Goal: Information Seeking & Learning: Find specific fact

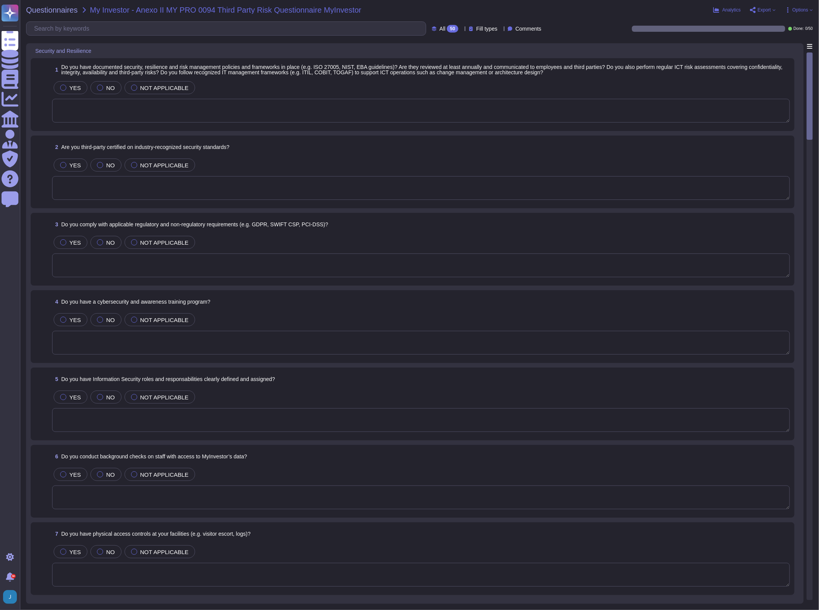
click at [43, 14] on div "Questionnaires My Investor - Anexo II MY PRO 0094 Third Party Risk Questionnair…" at bounding box center [419, 305] width 799 height 610
click at [50, 8] on span "Questionnaires" at bounding box center [52, 10] width 52 height 8
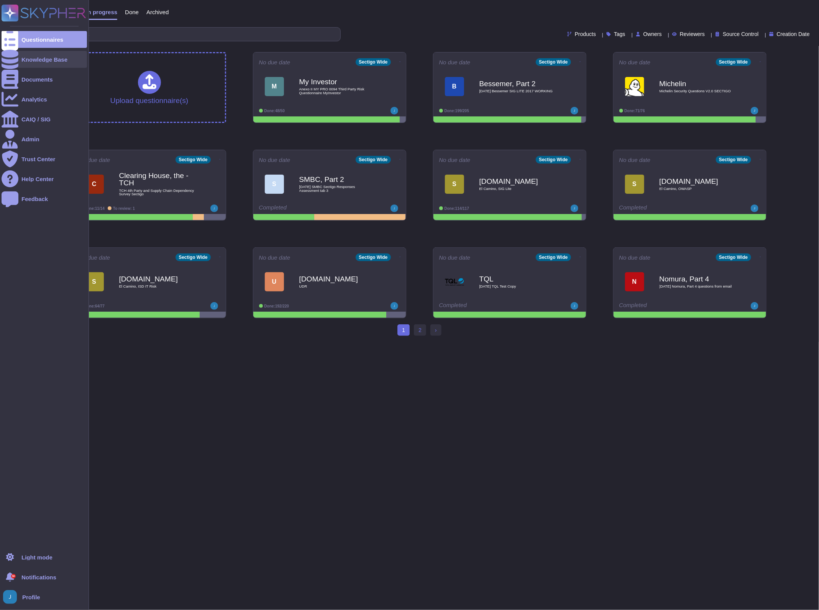
click at [41, 60] on div "Knowledge Base" at bounding box center [44, 60] width 46 height 6
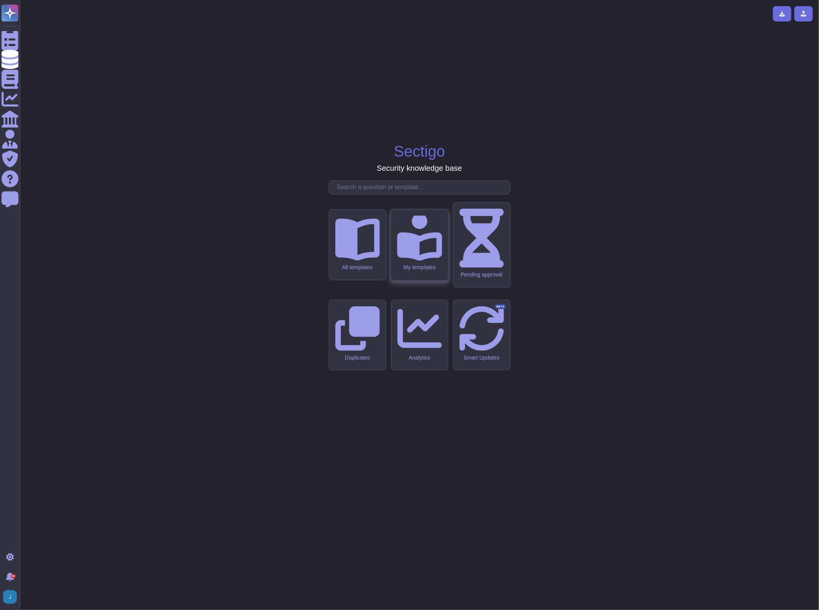
click at [417, 260] on icon at bounding box center [419, 238] width 45 height 45
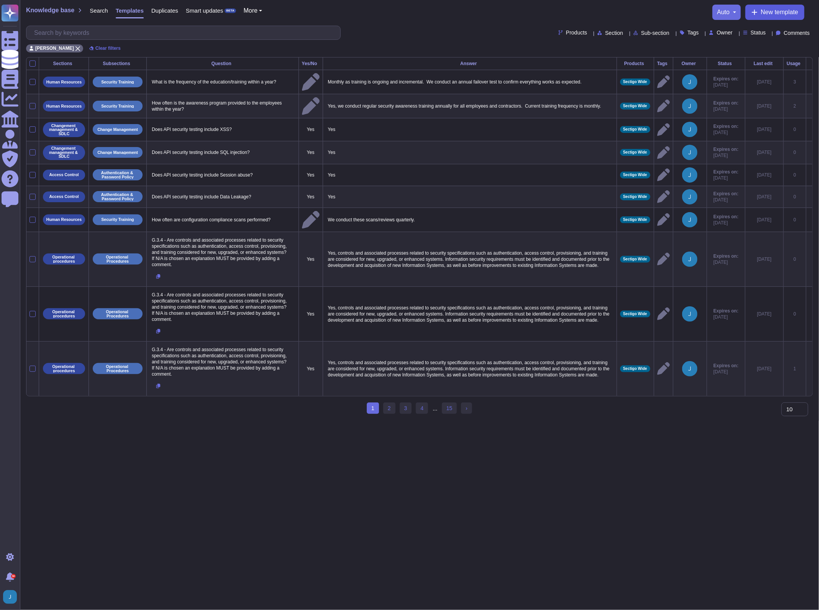
click at [752, 12] on icon at bounding box center [754, 12] width 5 height 5
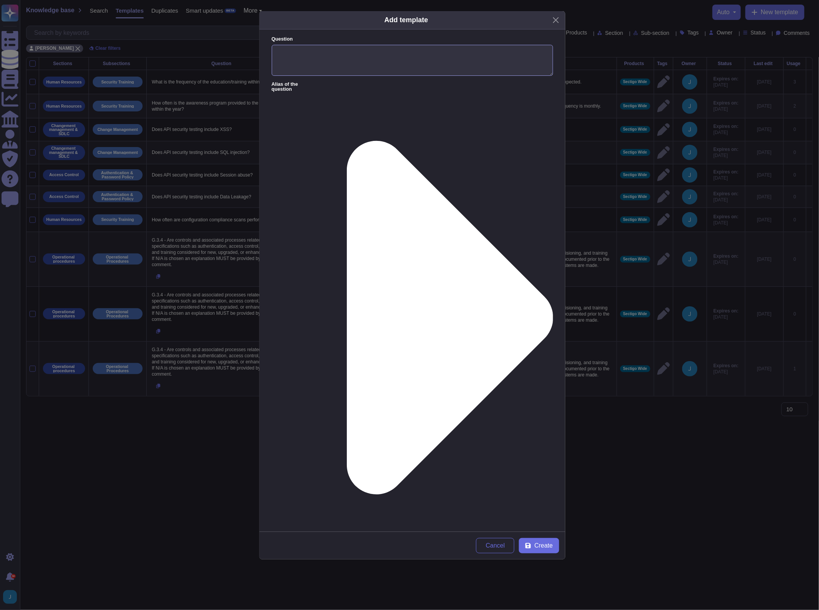
click at [323, 63] on textarea "Question" at bounding box center [412, 60] width 281 height 31
type textarea "ANID number"
click at [321, 569] on textarea "Answer" at bounding box center [412, 589] width 281 height 40
paste textarea "ANID: AN11174067092"
type textarea "ANID: AN11174067092"
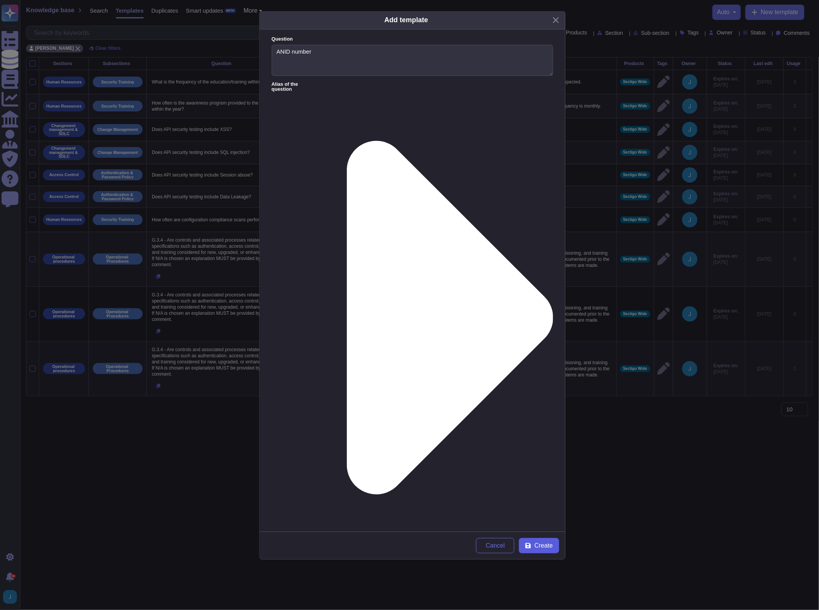
click at [543, 545] on span "Create" at bounding box center [543, 546] width 18 height 6
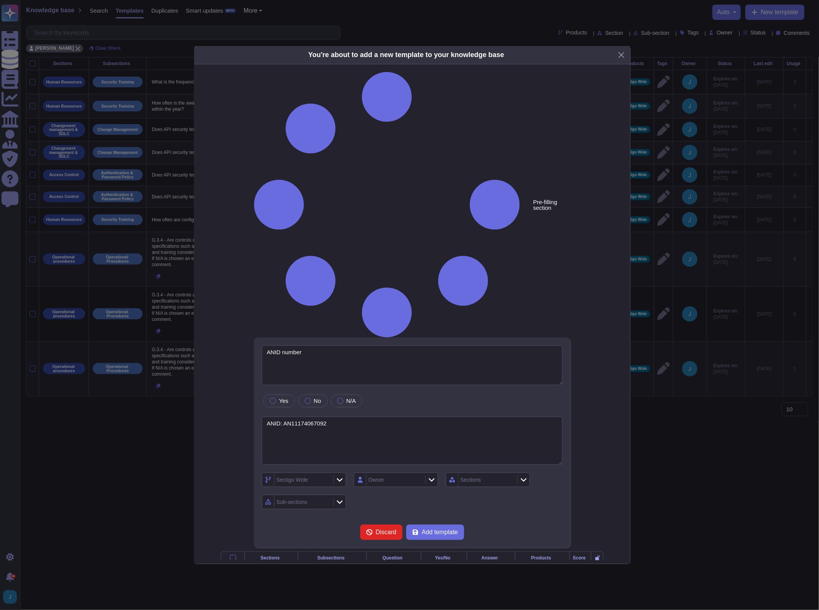
type textarea "ANID number"
type textarea "ANID: AN11174067092"
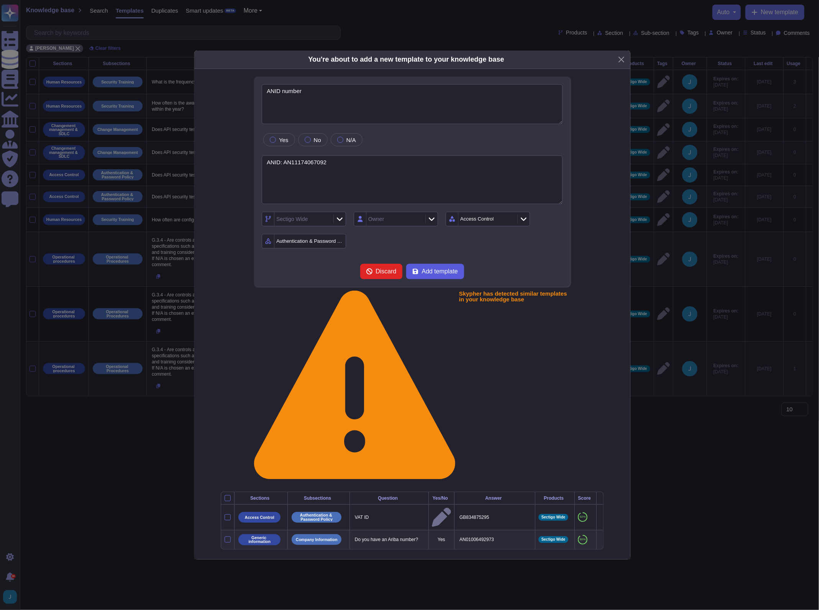
click at [447, 275] on span "Add template" at bounding box center [439, 272] width 36 height 6
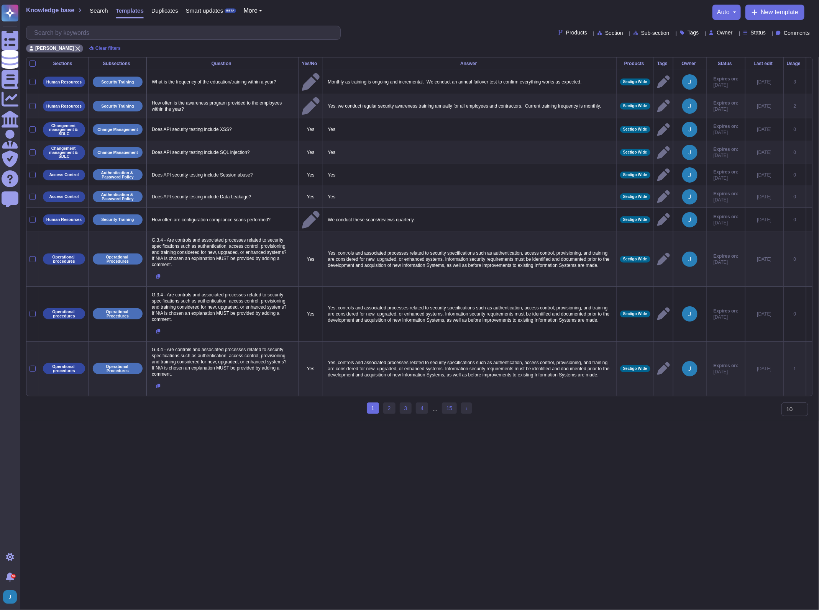
click at [56, 10] on span "Knowledge base" at bounding box center [50, 10] width 48 height 6
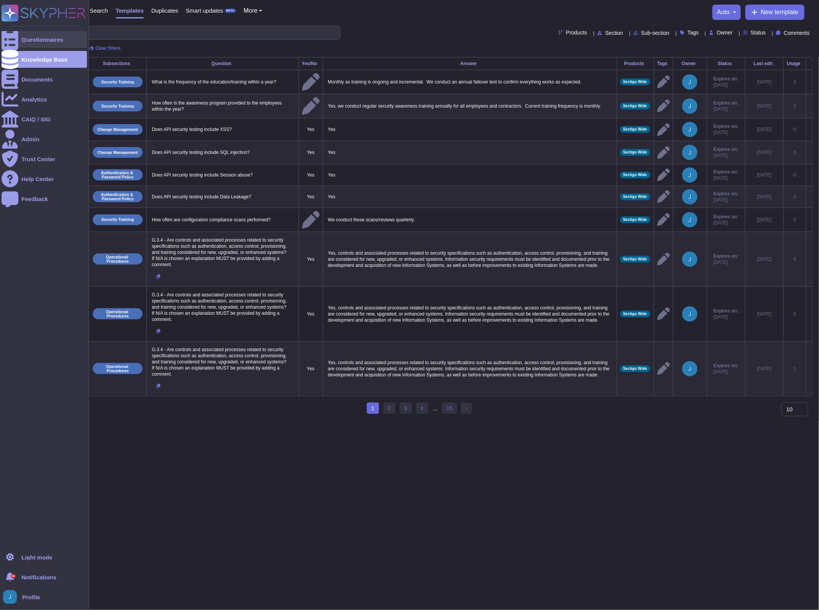
click at [62, 39] on div "Questionnaires" at bounding box center [44, 39] width 85 height 17
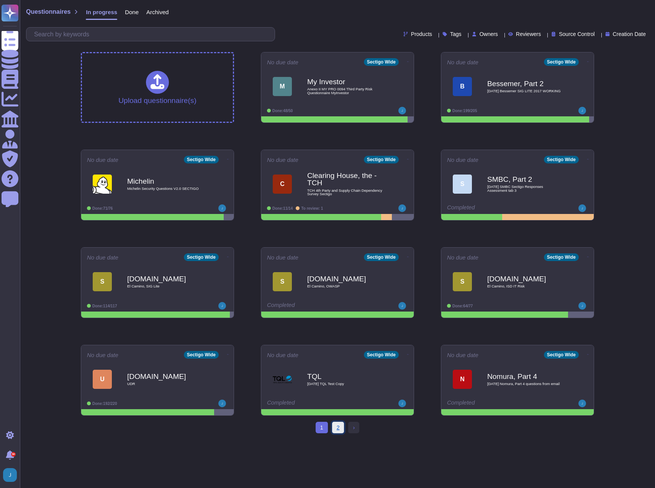
click at [344, 429] on link "2" at bounding box center [338, 427] width 12 height 11
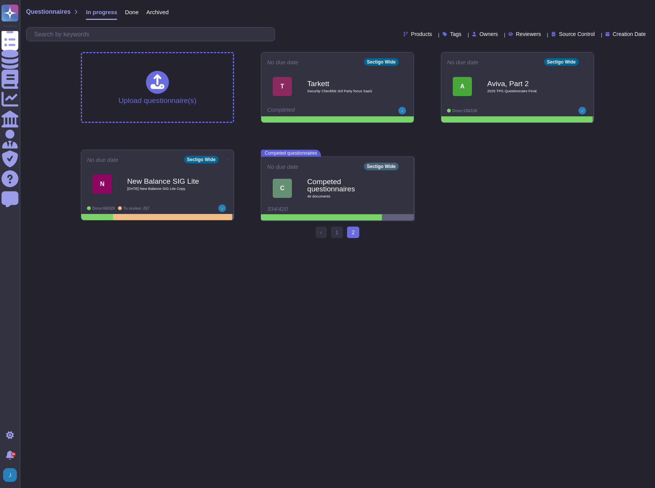
click at [62, 13] on span "Questionnaires" at bounding box center [48, 12] width 44 height 6
click at [70, 15] on div "Questionnaires In progress Done Archived" at bounding box center [97, 13] width 142 height 15
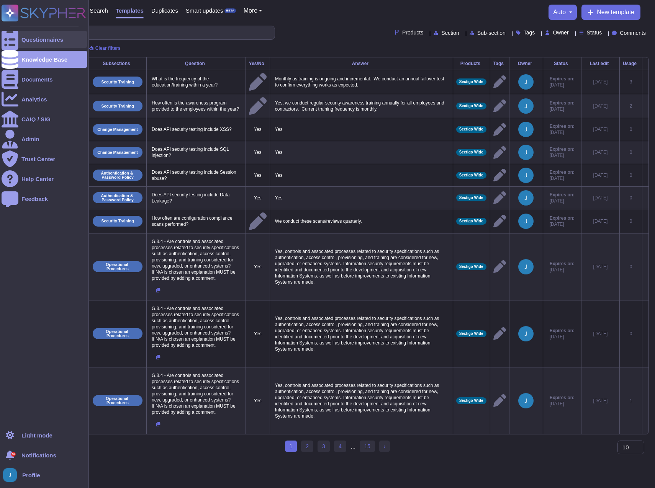
click at [53, 39] on div "Questionnaires" at bounding box center [42, 40] width 42 height 6
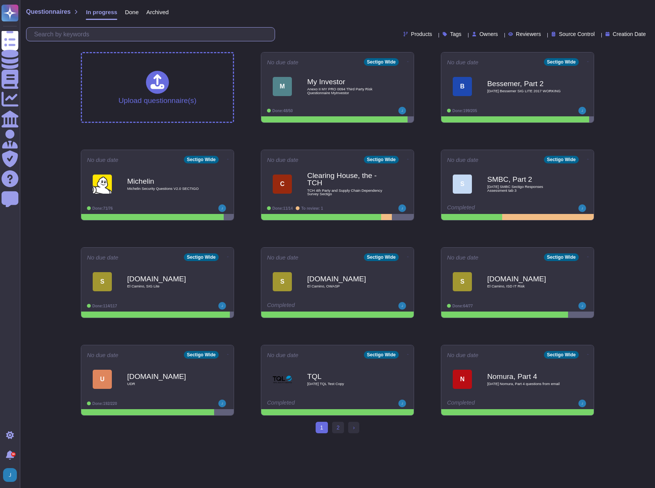
click at [143, 28] on input "text" at bounding box center [152, 34] width 244 height 13
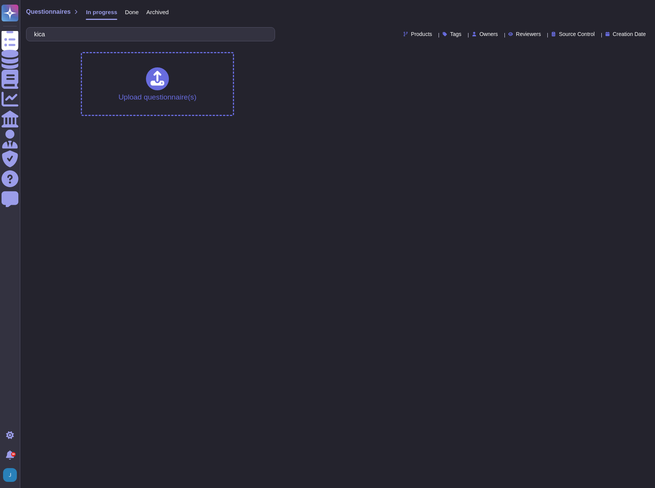
type input "kica"
click at [132, 10] on span "Done" at bounding box center [132, 12] width 14 height 6
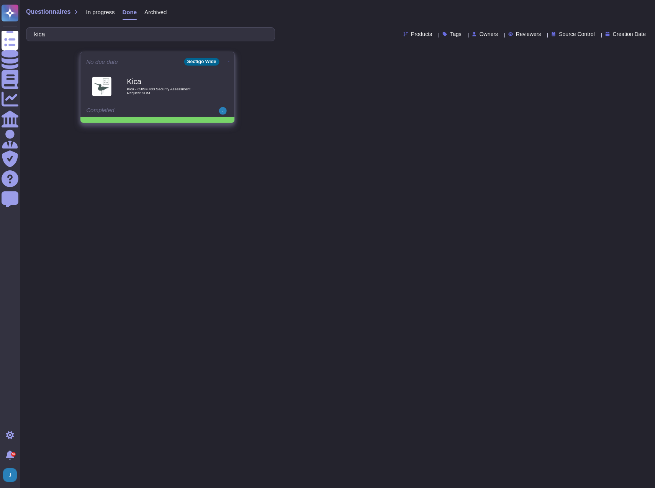
click at [137, 78] on b "Kica" at bounding box center [165, 81] width 77 height 7
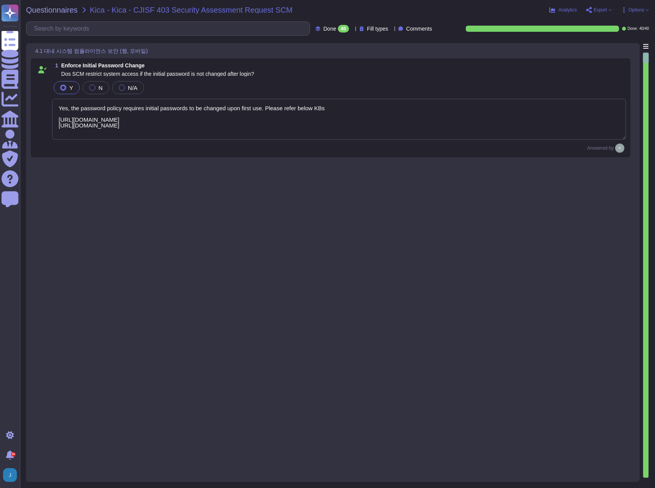
type textarea "Yes, the password policy requires initial passwords to be changed upon first us…"
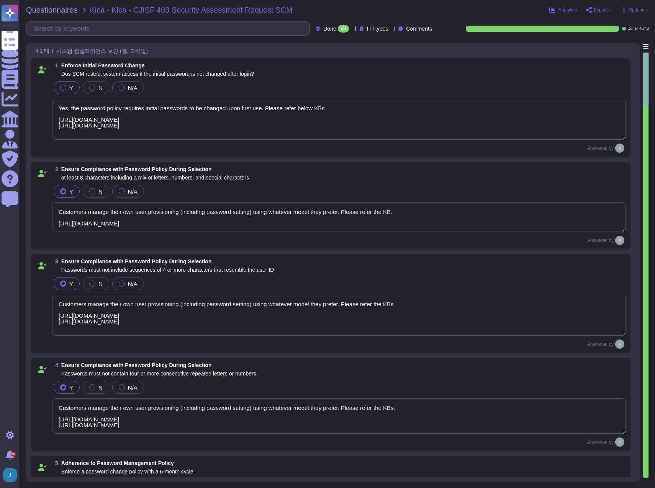
type textarea "Customers manage their own user provisioning (including password setting) using…"
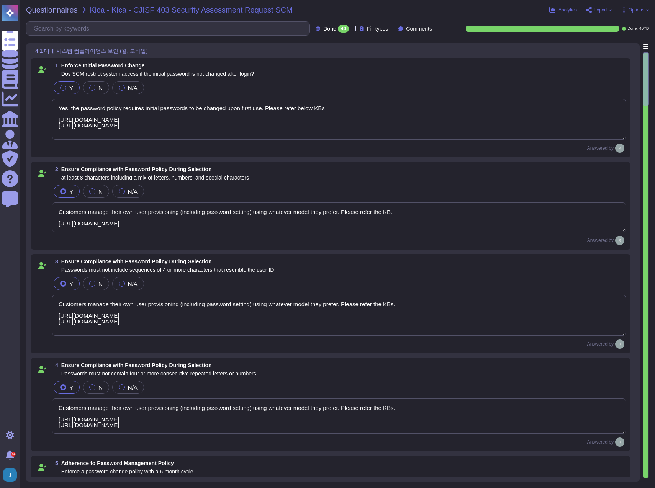
type textarea "SCM has the ability to prevent users from reusing previous passwords is a confi…"
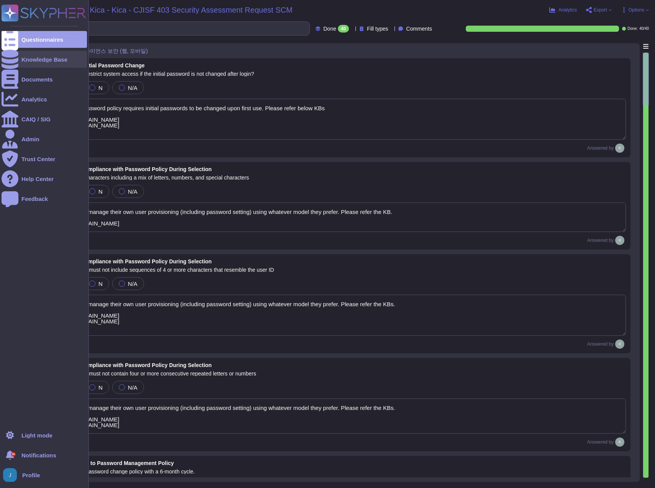
click at [25, 57] on div "Knowledge Base" at bounding box center [44, 60] width 46 height 6
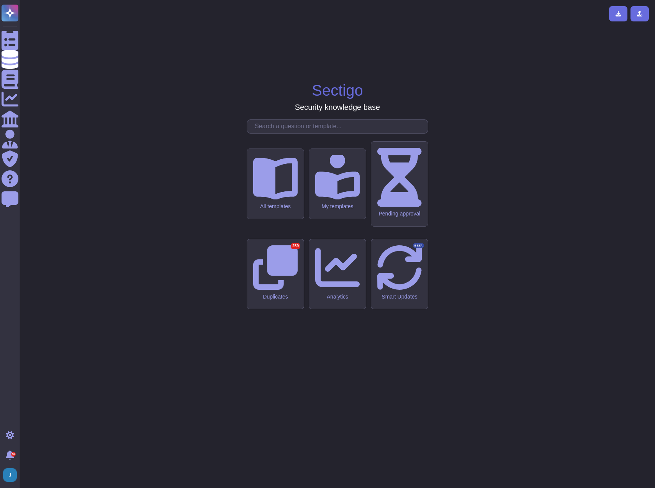
click at [340, 133] on input "text" at bounding box center [339, 126] width 177 height 13
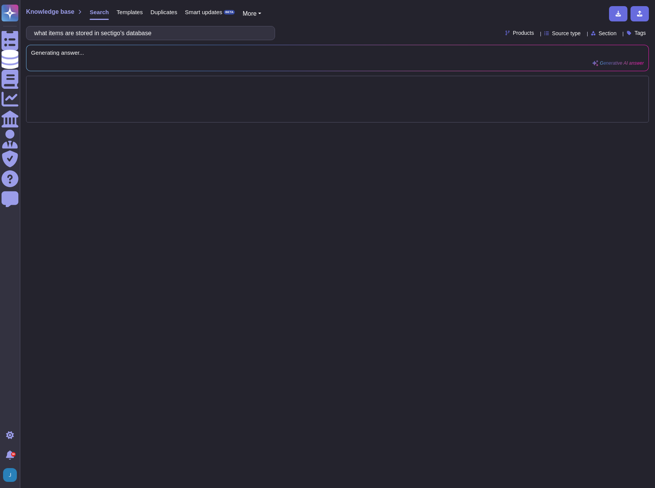
type input "what items are stored in sectigo's database"
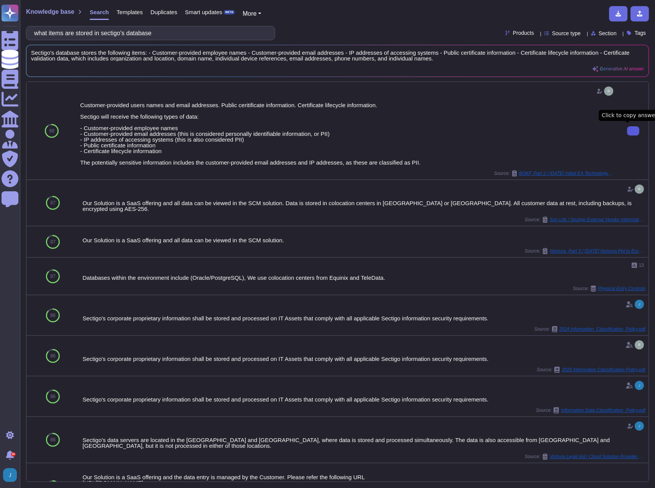
click at [633, 133] on button at bounding box center [633, 130] width 12 height 9
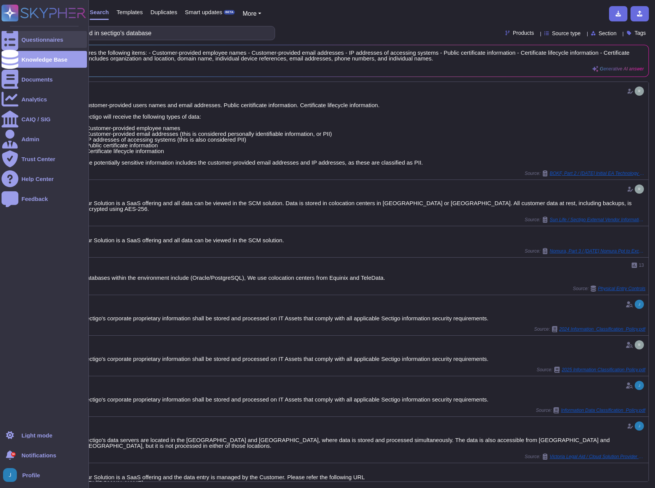
click at [37, 36] on div "Questionnaires" at bounding box center [44, 39] width 85 height 17
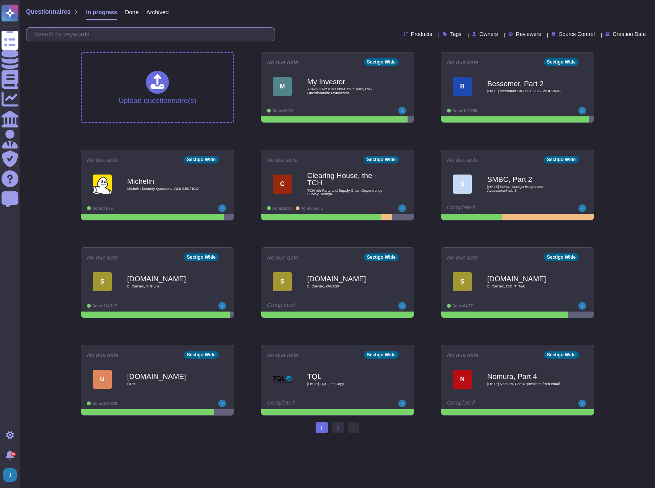
click at [123, 29] on input "text" at bounding box center [152, 34] width 244 height 13
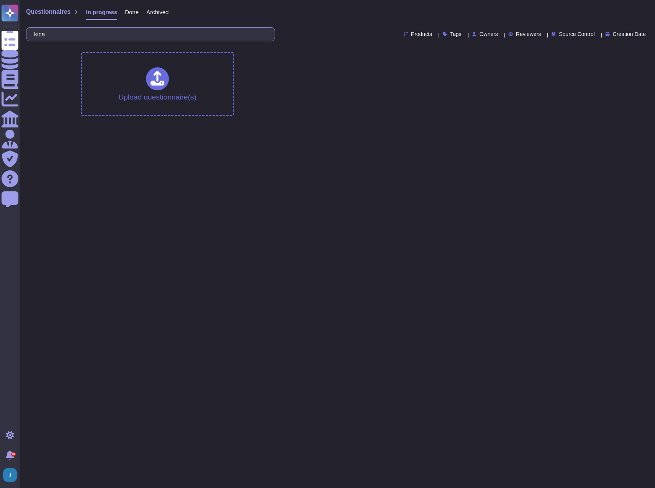
type input "kica"
click at [133, 10] on span "Done" at bounding box center [132, 12] width 14 height 6
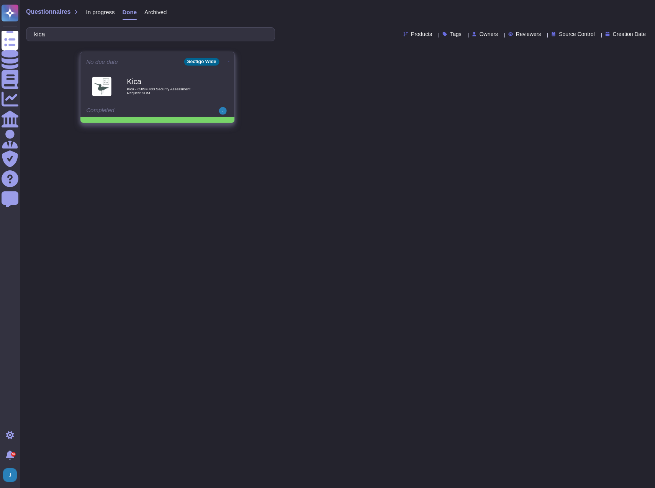
click at [137, 87] on span "Kica - CJISF 403 Security Assessment Request SCM" at bounding box center [165, 90] width 77 height 7
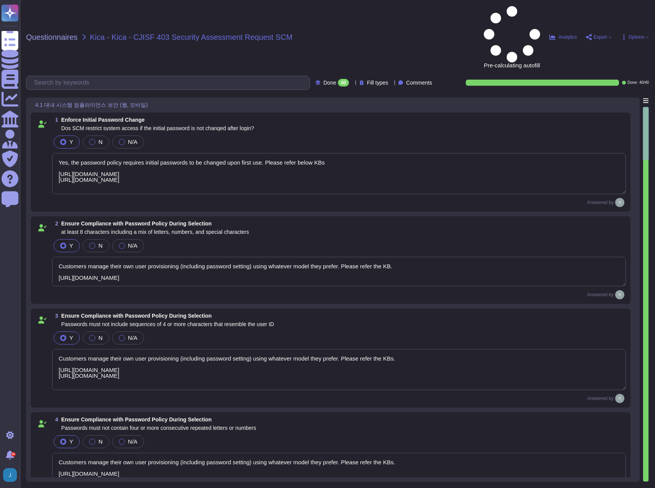
type textarea "Yes, the password policy requires initial passwords to be changed upon first us…"
type textarea "Customers manage their own user provisioning (including password setting) using…"
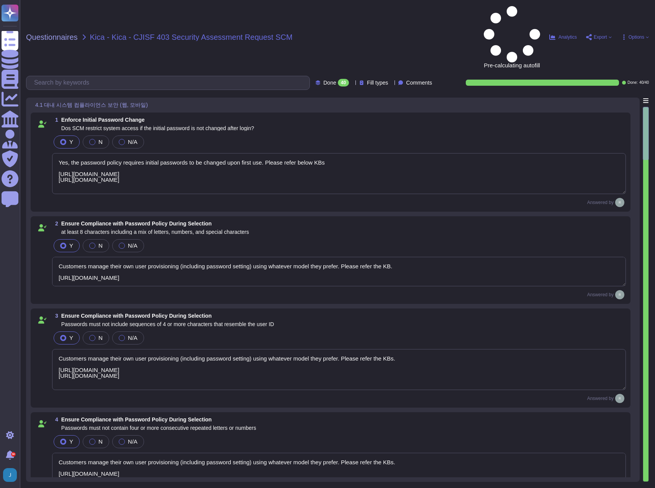
type textarea "Customers manage their own user provisioning (including password setting) using…"
type textarea "SCM has the ability to prevent users from reusing previous passwords is a confi…"
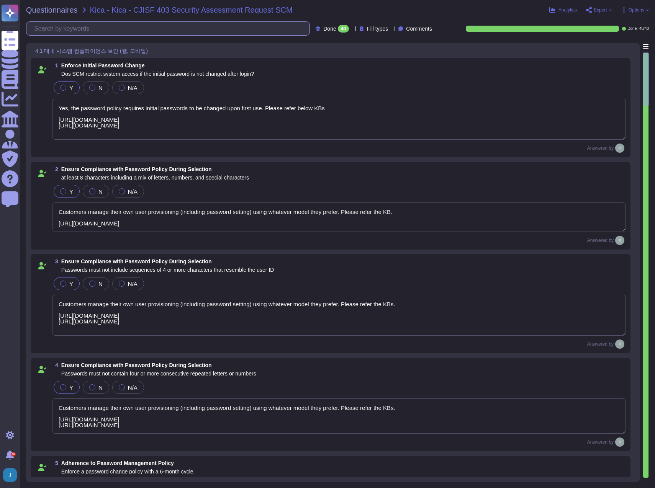
click at [75, 30] on input "text" at bounding box center [169, 28] width 279 height 13
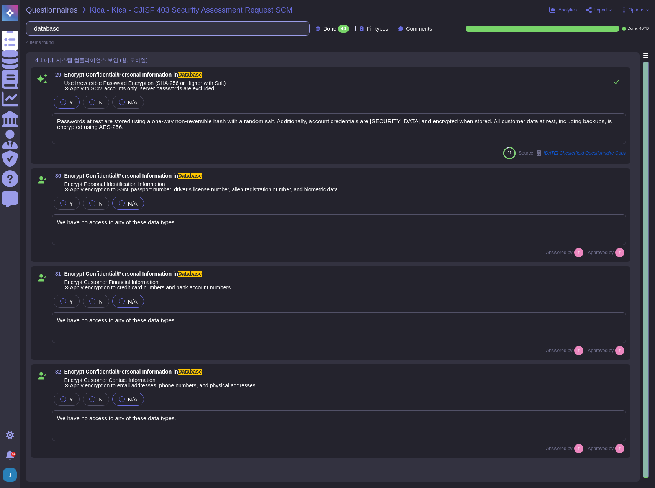
drag, startPoint x: 113, startPoint y: 32, endPoint x: -2, endPoint y: 19, distance: 116.0
click at [0, 19] on html "Questionnaires Knowledge Base Documents Analytics CAIQ / SIG Admin Trust Center…" at bounding box center [327, 244] width 655 height 488
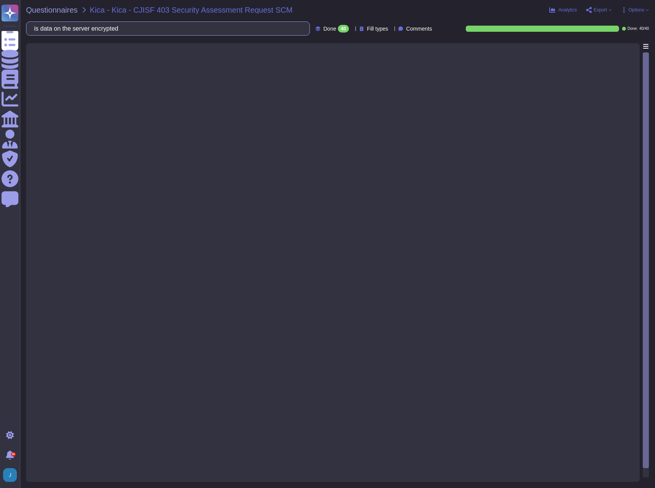
type input "is data on the server encrypted"
drag, startPoint x: 171, startPoint y: 33, endPoint x: -2, endPoint y: 18, distance: 173.8
click at [0, 18] on html "Questionnaires Knowledge Base Documents Analytics CAIQ / SIG Admin Trust Center…" at bounding box center [327, 244] width 655 height 488
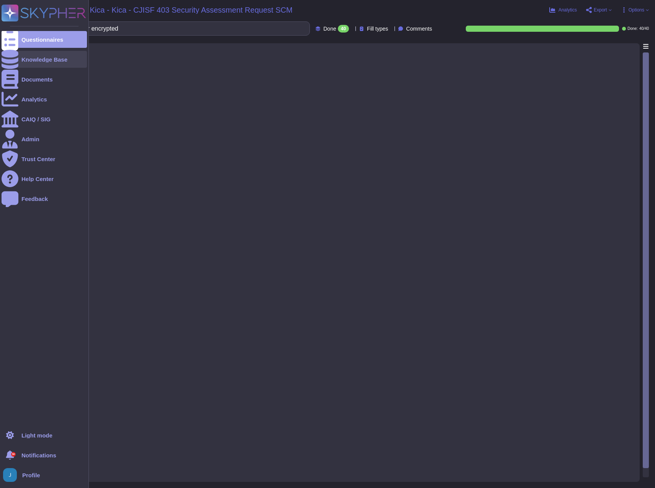
click at [31, 58] on div "Knowledge Base" at bounding box center [44, 60] width 46 height 6
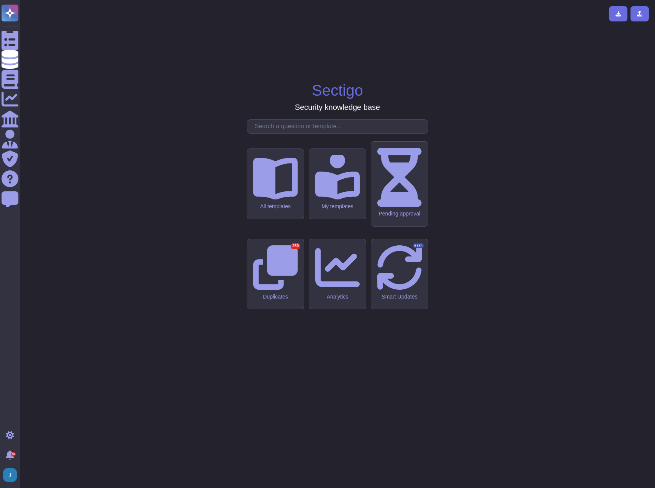
click at [287, 133] on input "text" at bounding box center [339, 126] width 177 height 13
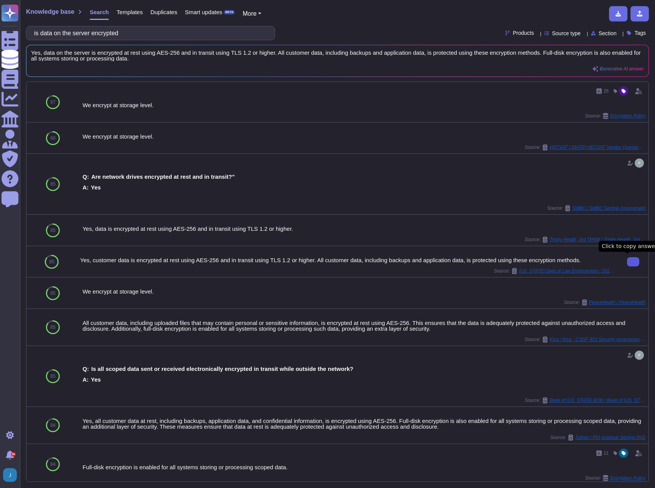
click at [631, 258] on button at bounding box center [633, 261] width 12 height 9
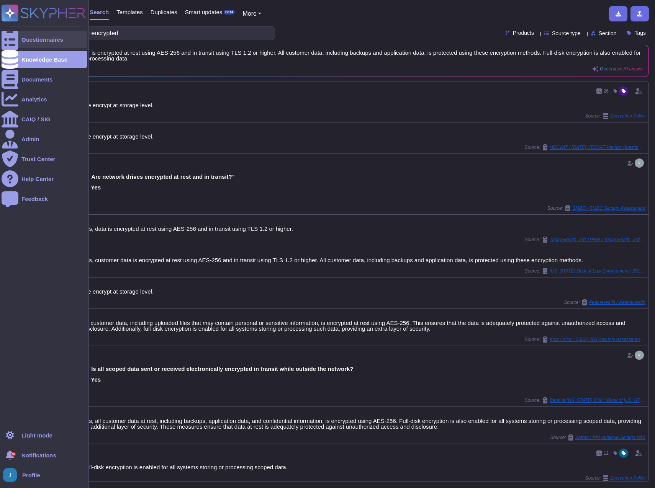
click at [36, 37] on div "Questionnaires" at bounding box center [42, 40] width 42 height 6
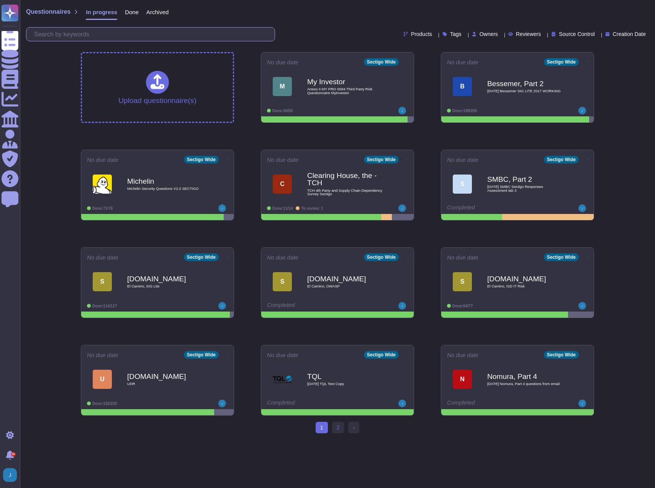
click at [177, 37] on input "text" at bounding box center [152, 34] width 244 height 13
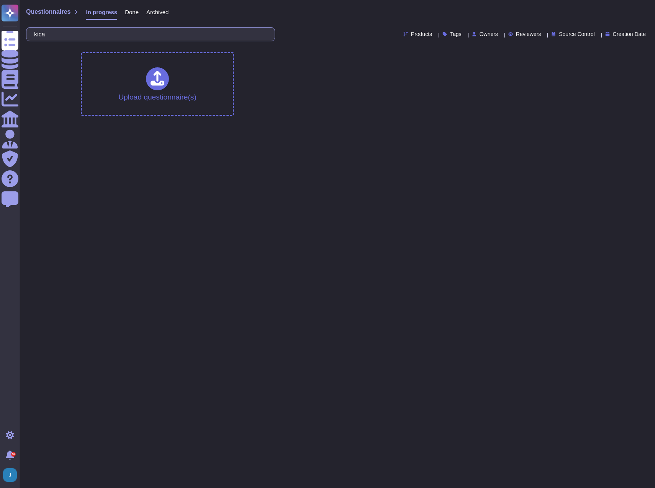
type input "kica"
click at [132, 11] on span "Done" at bounding box center [132, 12] width 14 height 6
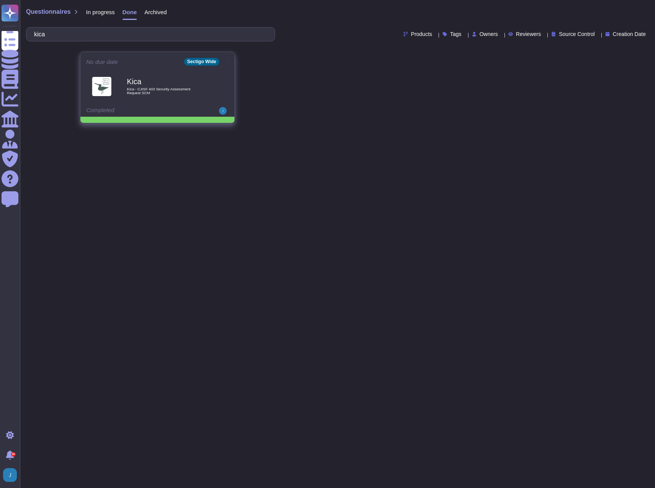
click at [139, 83] on b "Kica" at bounding box center [165, 81] width 77 height 7
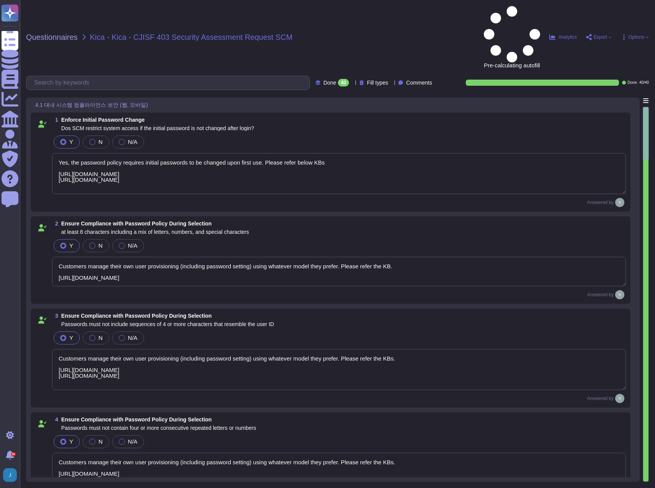
type textarea "Yes, the password policy requires initial passwords to be changed upon first us…"
type textarea "Customers manage their own user provisioning (including password setting) using…"
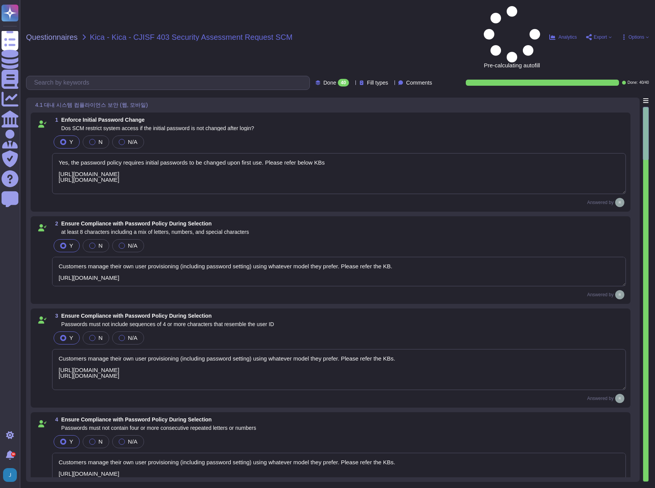
type textarea "Customers manage their own user provisioning (including password setting) using…"
type textarea "SCM has the ability to prevent users from reusing previous passwords is a confi…"
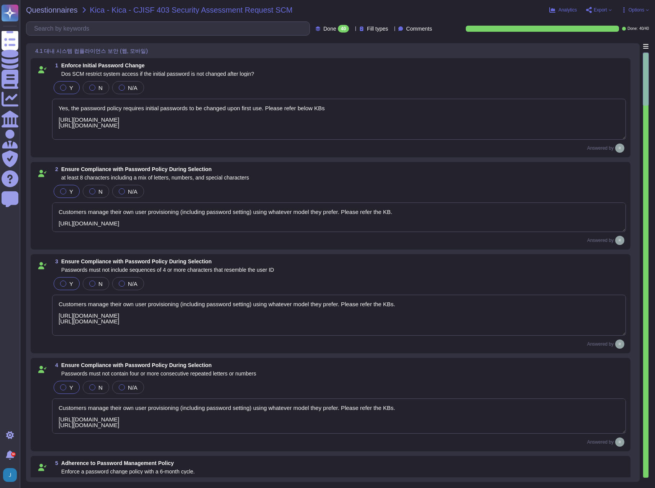
click at [68, 16] on div "Questionnaires Kica - Kica - CJISF 403 Security Assessment Request SCM Analytic…" at bounding box center [337, 244] width 635 height 488
click at [71, 33] on input "text" at bounding box center [169, 28] width 279 height 13
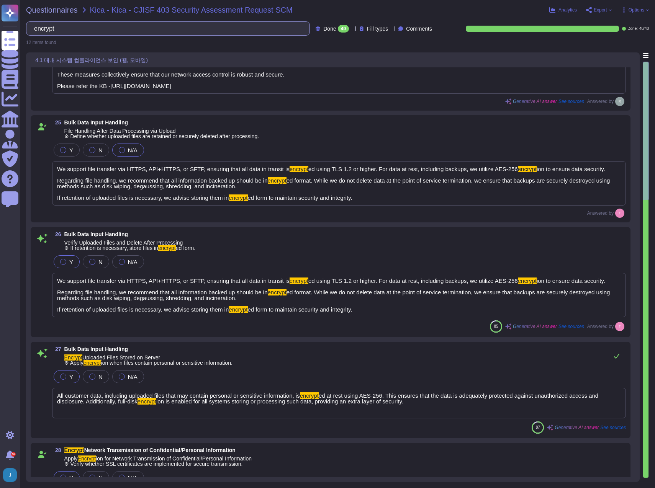
scroll to position [153, 0]
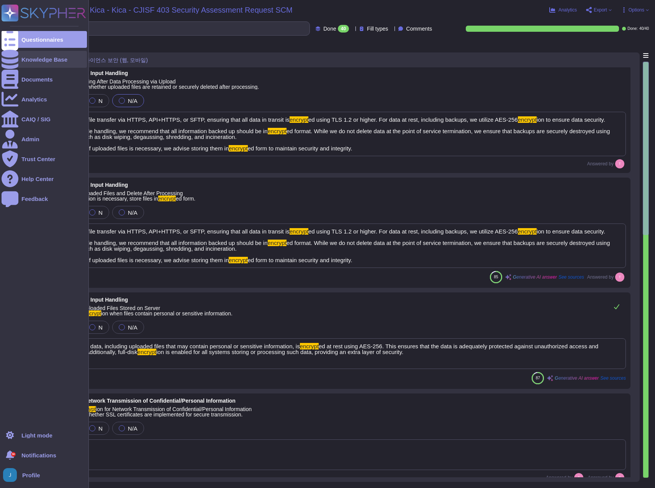
type input "encrypt"
click at [28, 59] on div "Knowledge Base" at bounding box center [44, 60] width 46 height 6
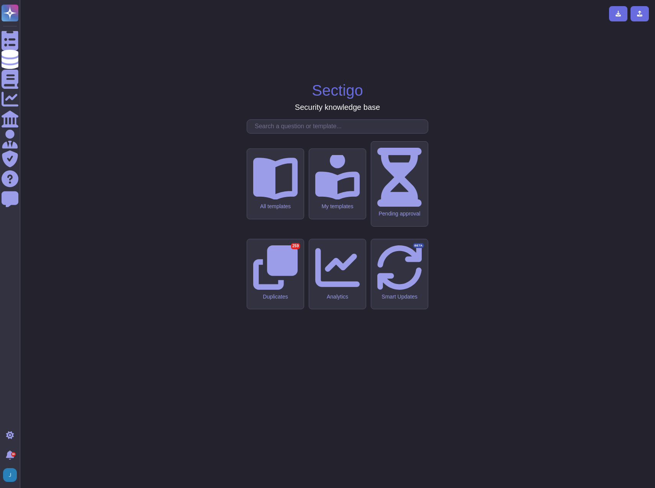
click at [317, 133] on input "text" at bounding box center [339, 126] width 177 height 13
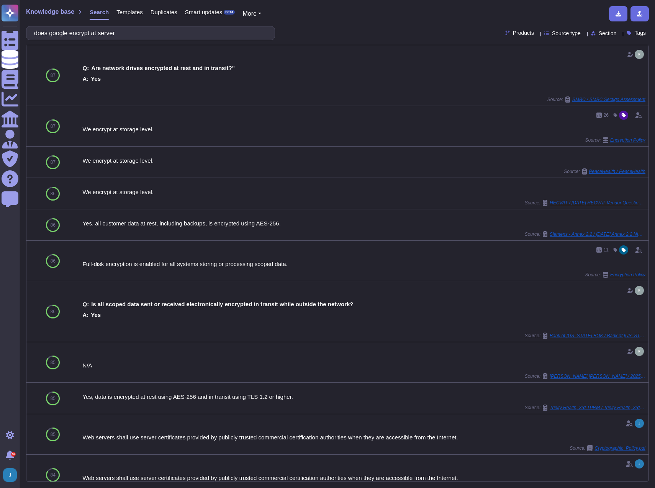
click at [62, 35] on input "does google encrypt at server" at bounding box center [148, 32] width 237 height 13
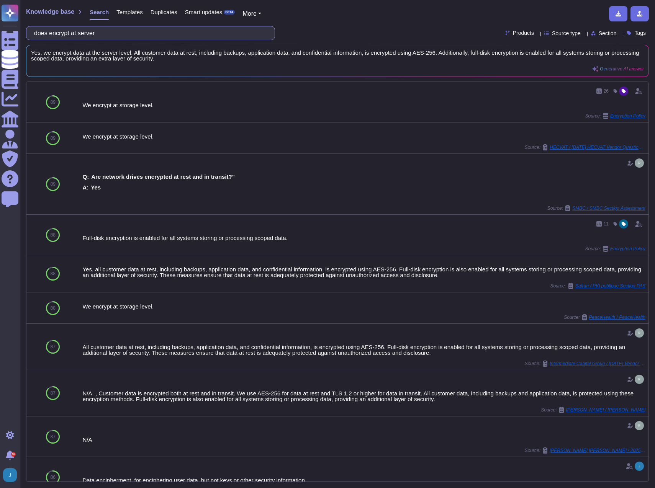
drag, startPoint x: 113, startPoint y: 36, endPoint x: -2, endPoint y: 34, distance: 115.7
click at [0, 34] on html "Questionnaires Knowledge Base Documents Analytics CAIQ / SIG Admin Trust Center…" at bounding box center [327, 244] width 655 height 488
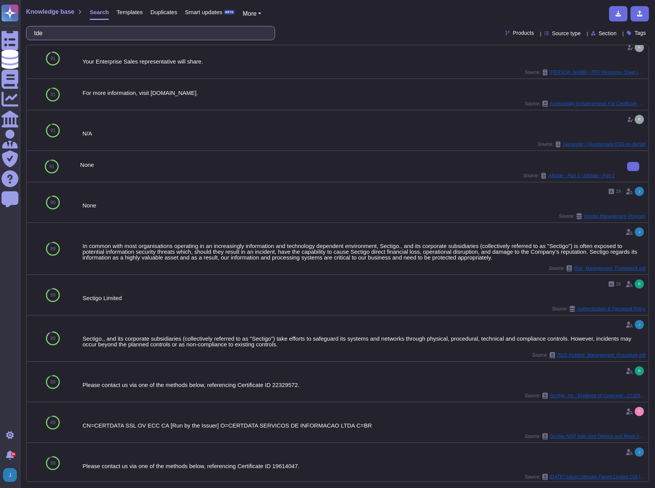
scroll to position [206, 0]
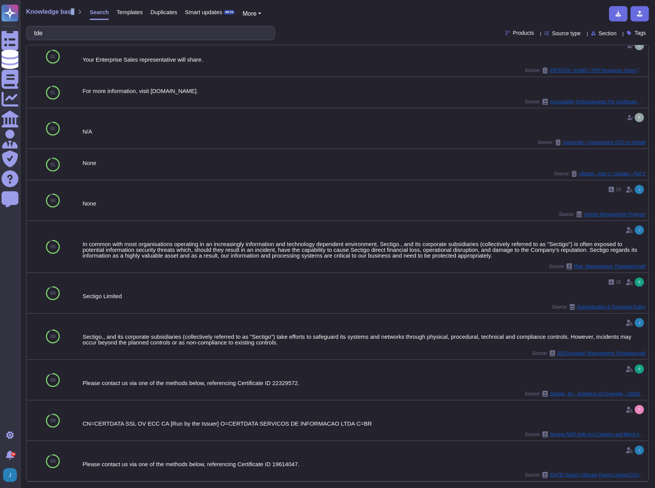
click at [71, 12] on div "Knowledge base" at bounding box center [54, 12] width 56 height 6
click at [70, 12] on span "Knowledge base" at bounding box center [50, 12] width 48 height 6
click at [56, 13] on span "Knowledge base" at bounding box center [50, 12] width 48 height 6
drag, startPoint x: 93, startPoint y: 38, endPoint x: -2, endPoint y: 35, distance: 95.0
click at [0, 35] on html "Questionnaires Knowledge Base Documents Analytics CAIQ / SIG Admin Trust Center…" at bounding box center [327, 244] width 655 height 488
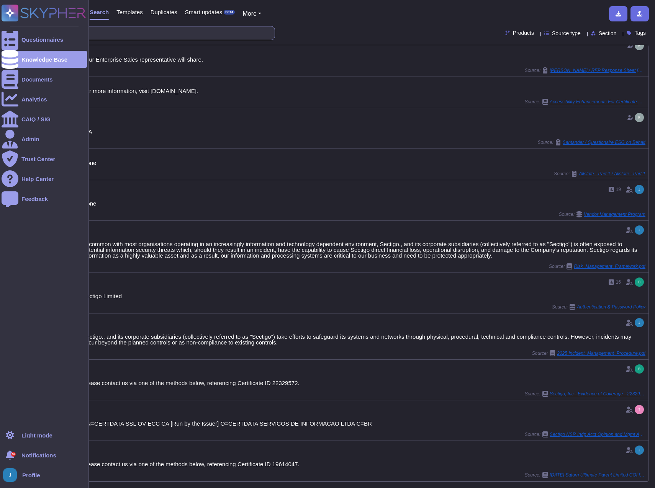
paste input "Is it possible to integrate SCM login with another authentication system (e.g.,…"
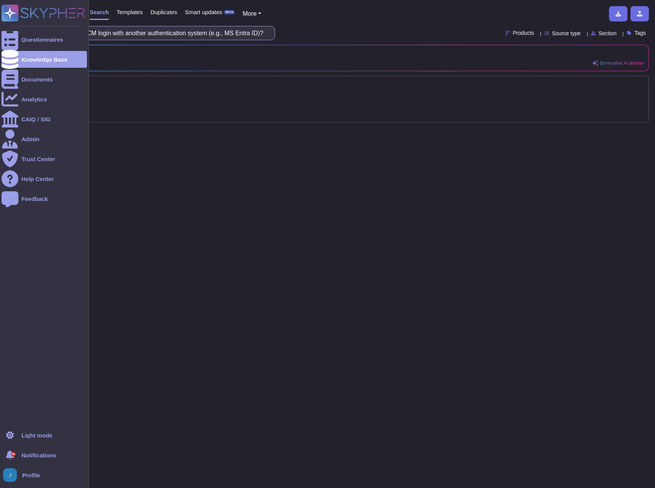
type input "Is it possible to integrate SCM login with another authentication system (e.g.,…"
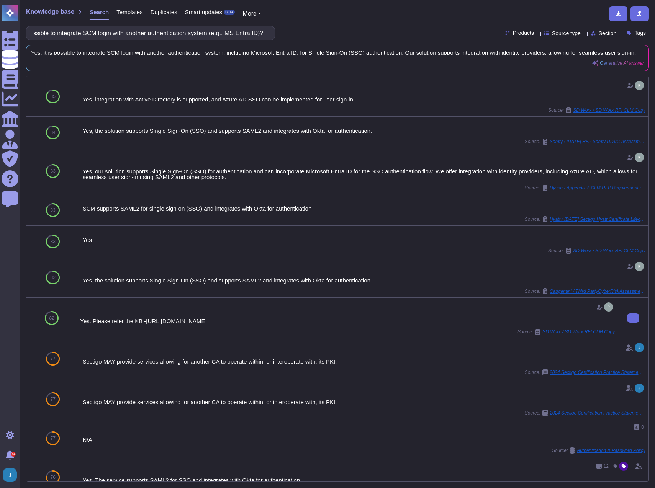
scroll to position [0, 0]
drag, startPoint x: 370, startPoint y: 328, endPoint x: 143, endPoint y: 327, distance: 227.5
click at [143, 324] on div "Yes. Please refer the KB -[URL][DOMAIN_NAME]" at bounding box center [347, 321] width 535 height 6
copy div "[URL][DOMAIN_NAME]"
